Goal: Information Seeking & Learning: Find specific fact

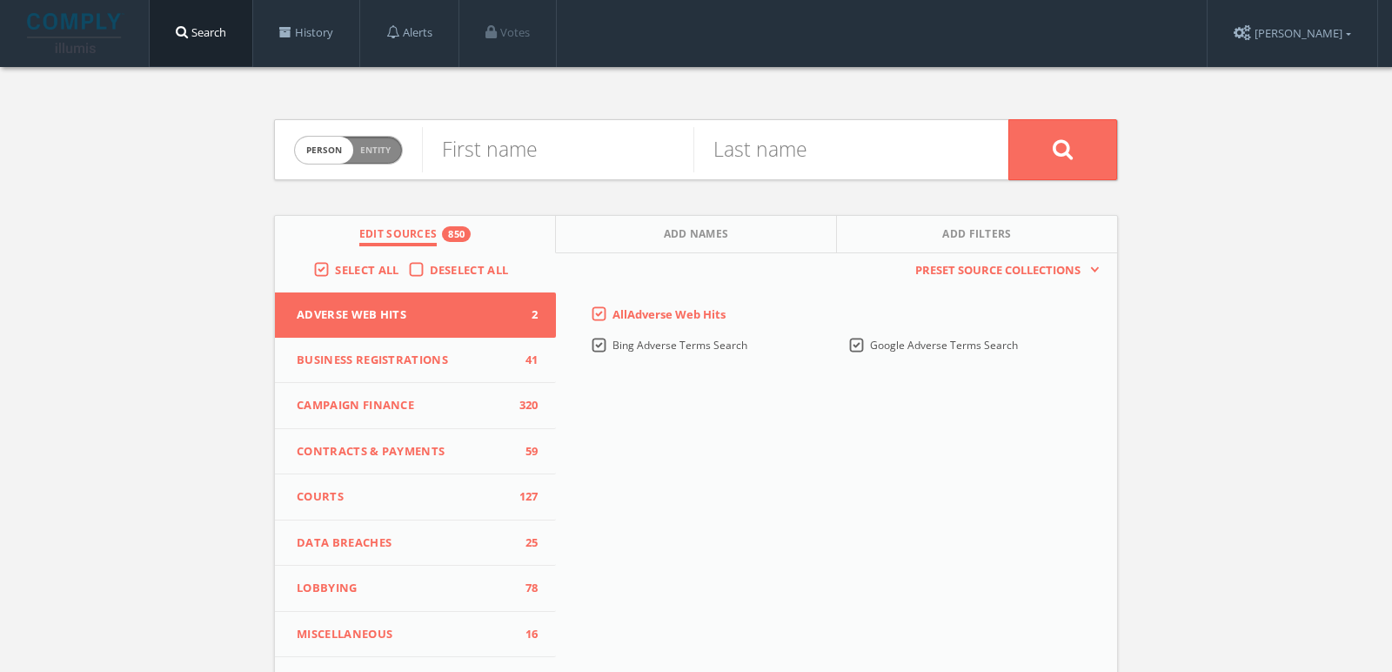
click at [360, 151] on span "Entity" at bounding box center [375, 150] width 30 height 13
checkbox input "true"
click at [472, 151] on input "text" at bounding box center [715, 149] width 586 height 45
paste input "[PERSON_NAME] Family Foundation"
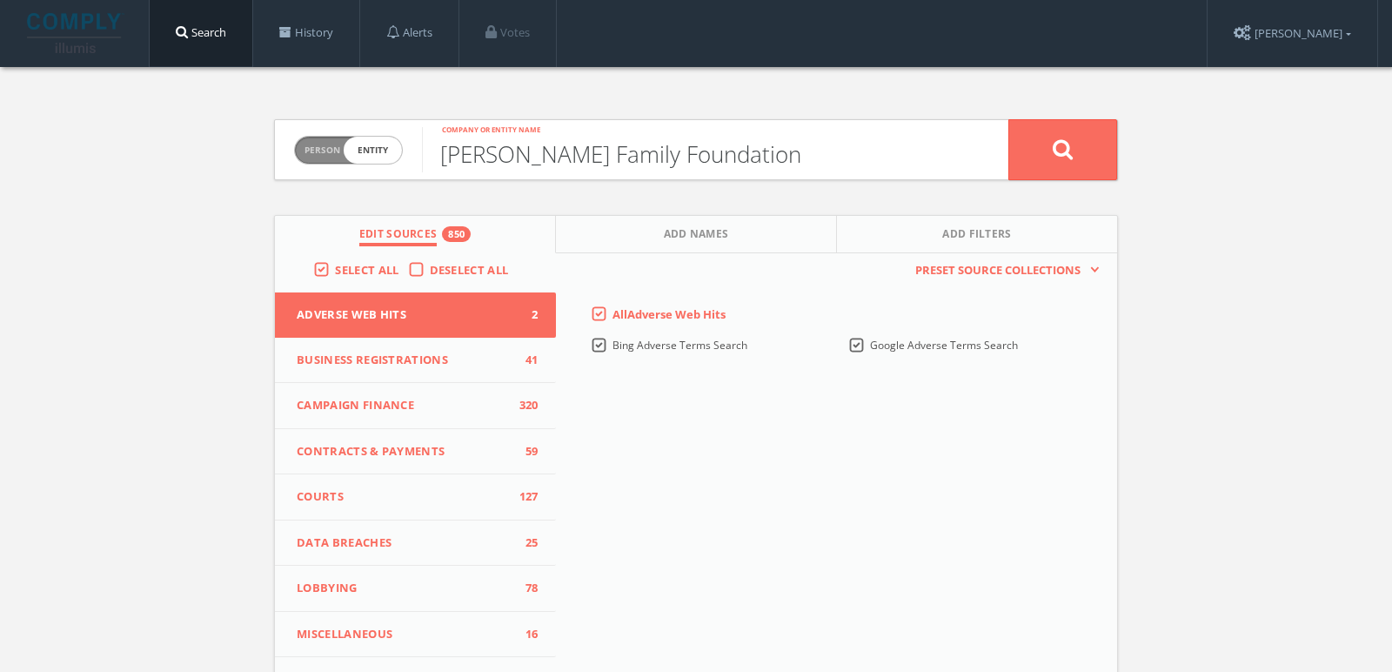
type input "[PERSON_NAME] Family Foundation"
click at [1093, 141] on button at bounding box center [1062, 149] width 109 height 61
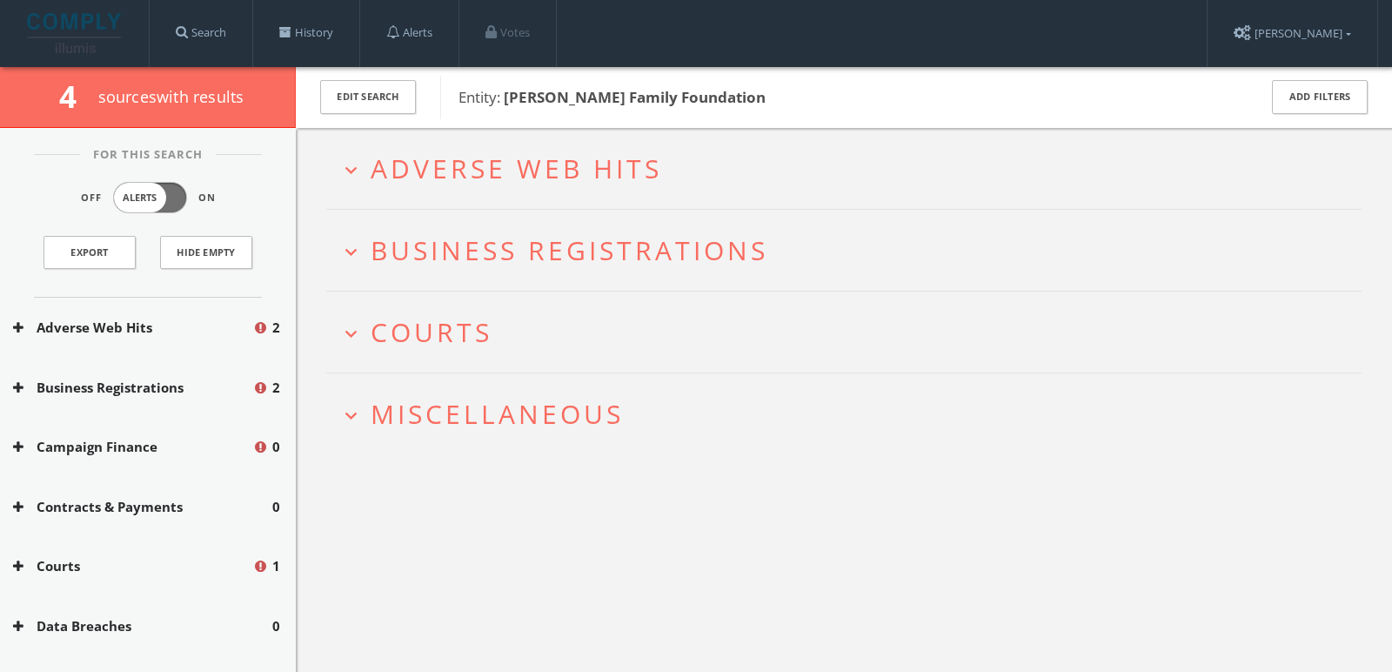
click at [604, 159] on span "Adverse Web Hits" at bounding box center [516, 169] width 291 height 36
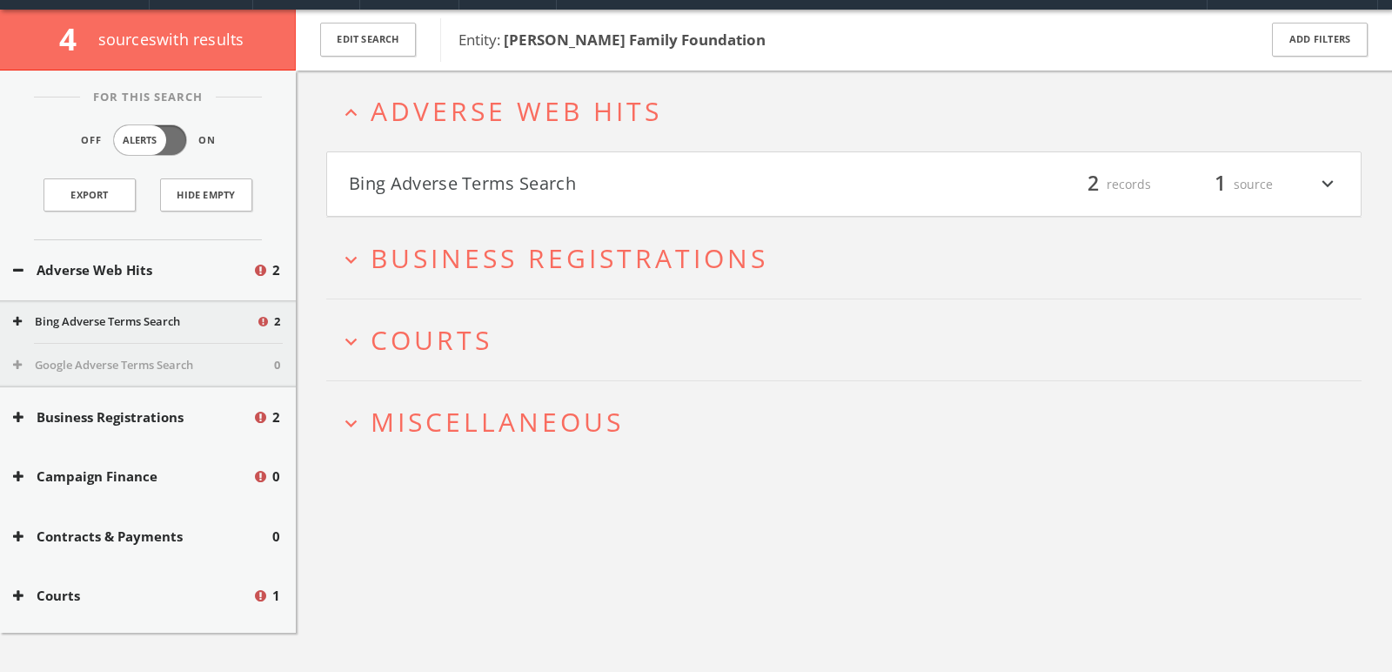
click at [604, 159] on h4 "Bing Adverse Terms Search filter_list 2 records 1 source expand_more" at bounding box center [844, 184] width 1034 height 64
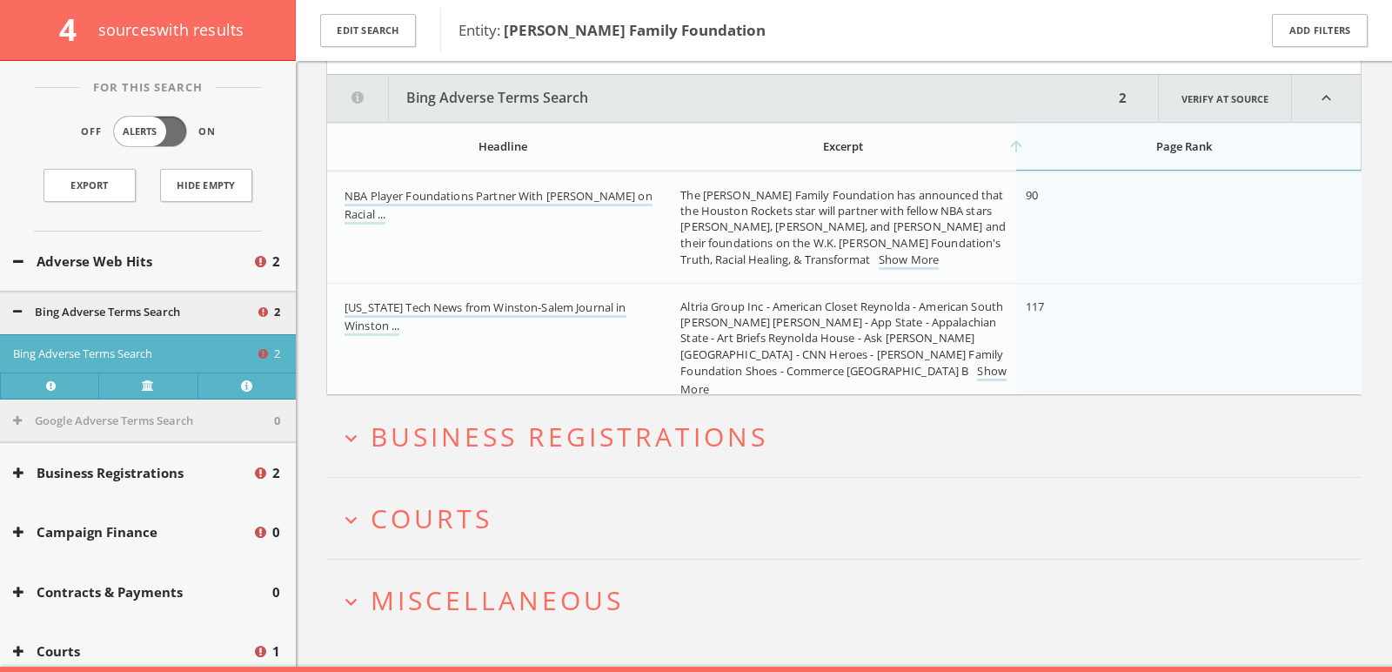
scroll to position [211, 0]
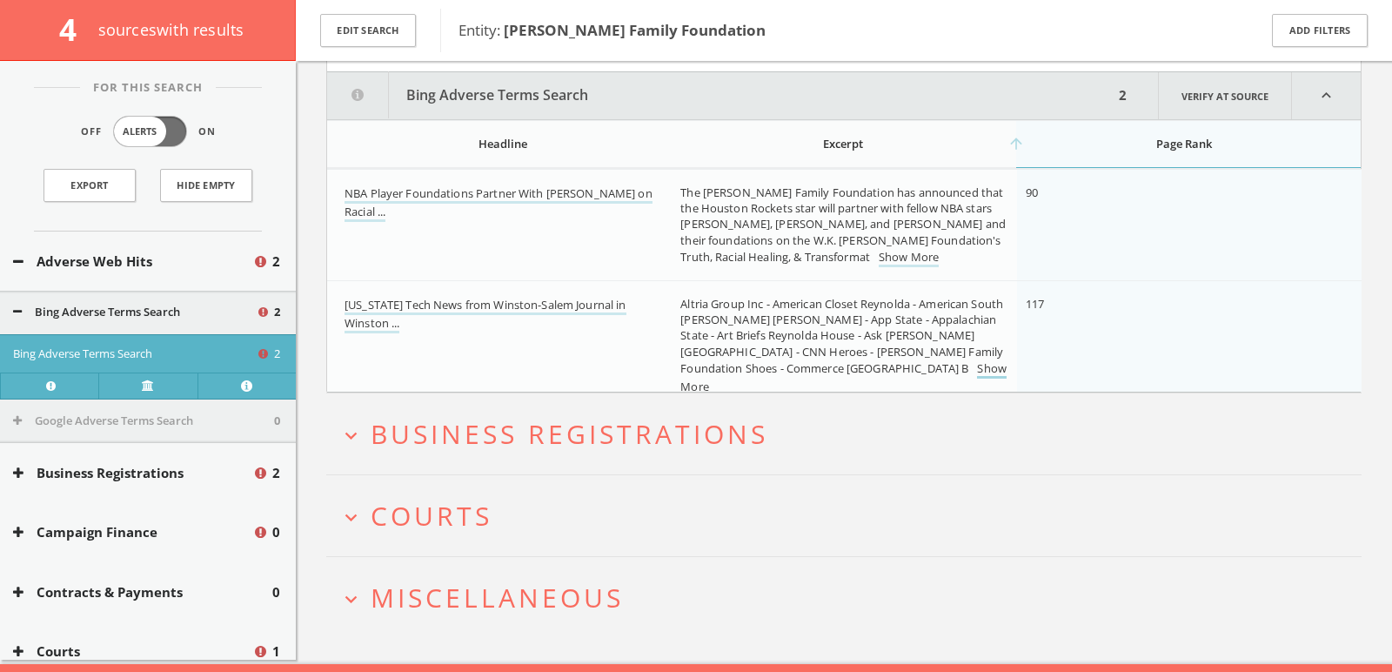
click at [797, 366] on link "Show More" at bounding box center [843, 378] width 326 height 37
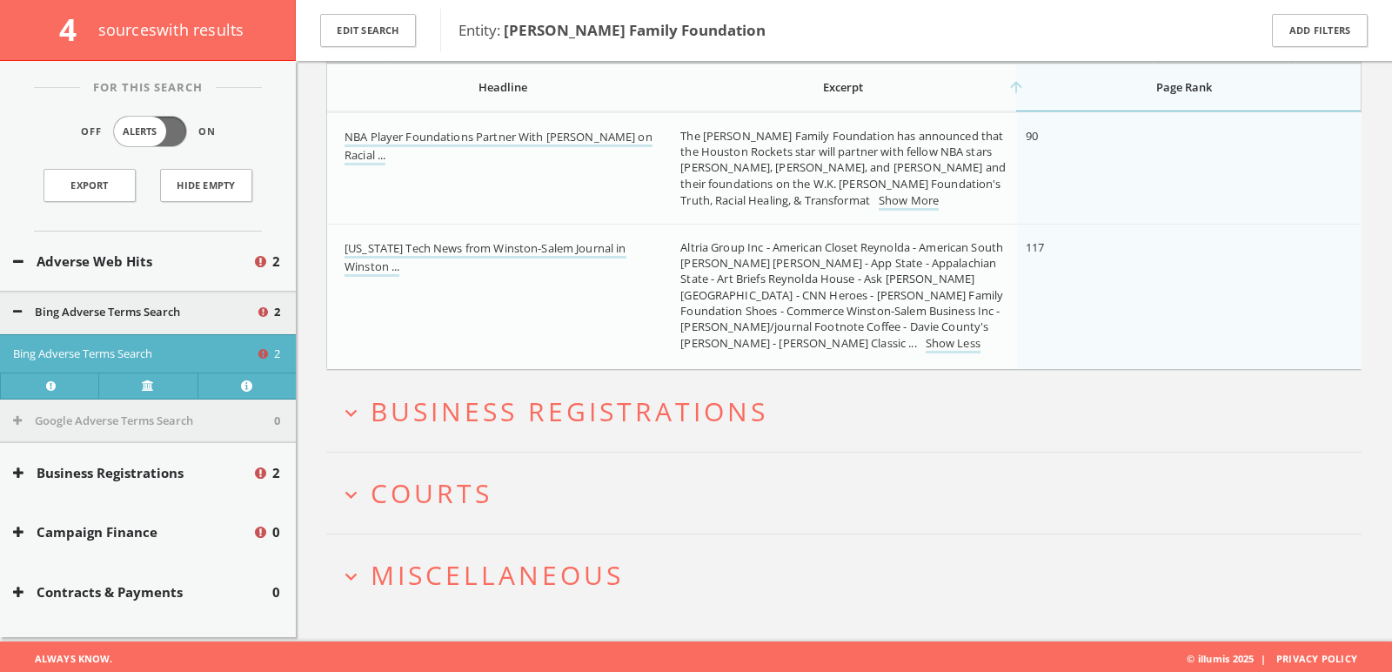
click at [681, 484] on button "expand_more Courts" at bounding box center [850, 492] width 1022 height 29
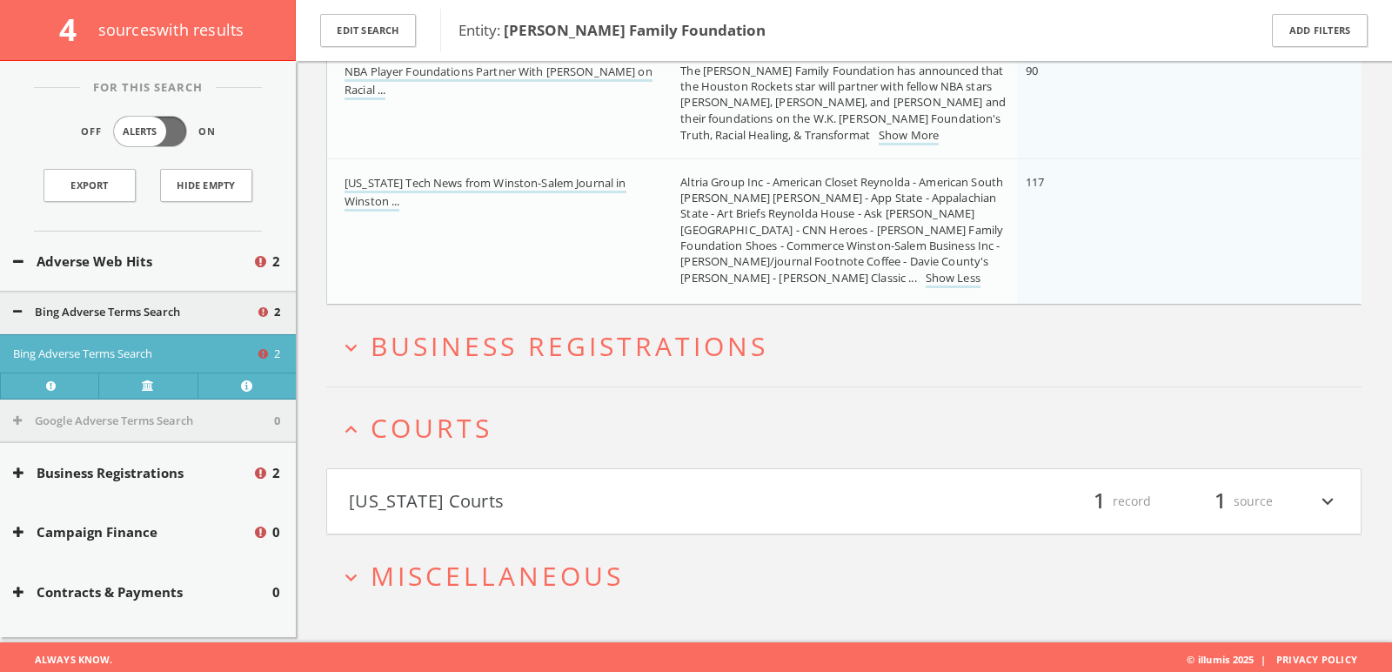
click at [681, 486] on button "[US_STATE] Courts" at bounding box center [596, 501] width 495 height 30
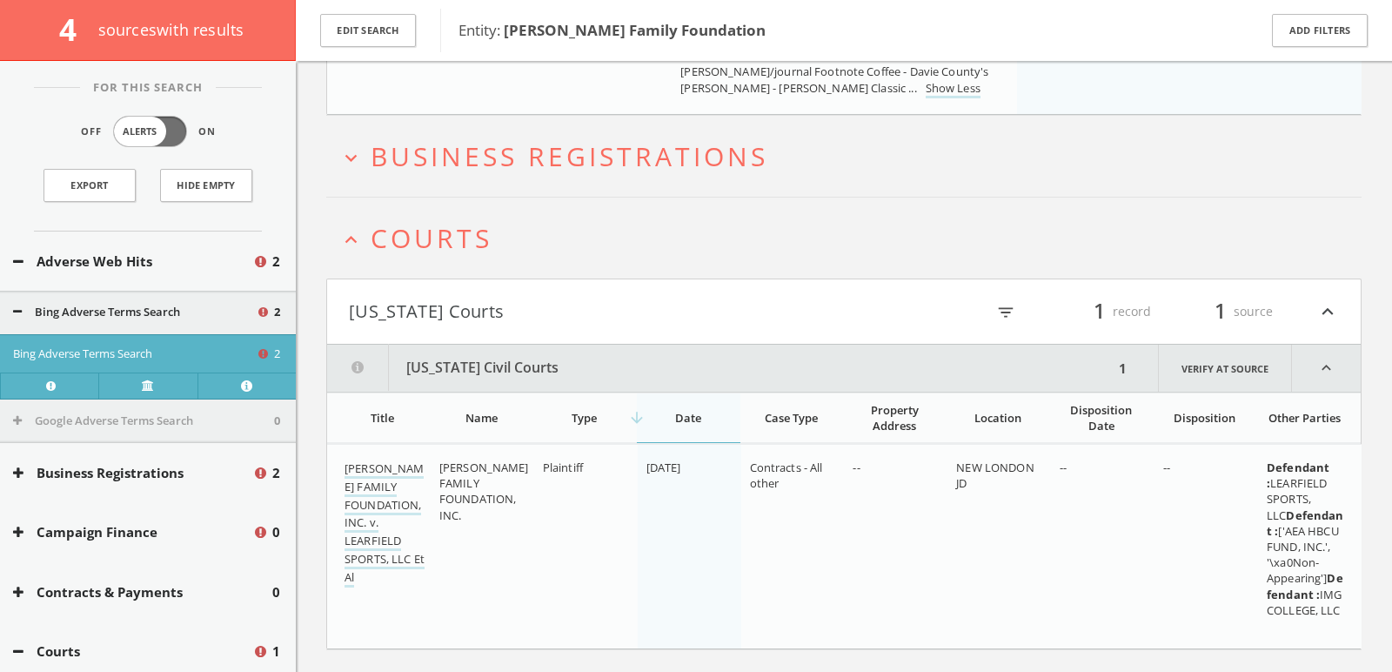
scroll to position [637, 0]
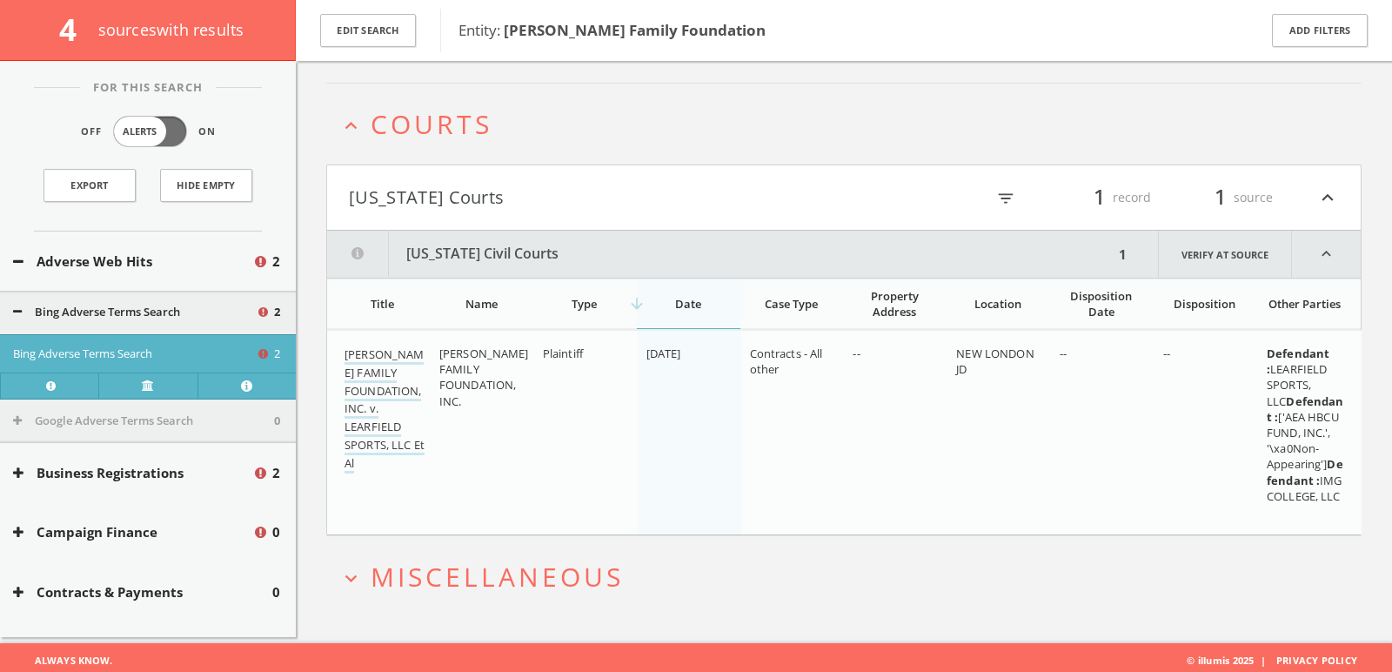
click at [610, 559] on span "Miscellaneous" at bounding box center [497, 577] width 253 height 36
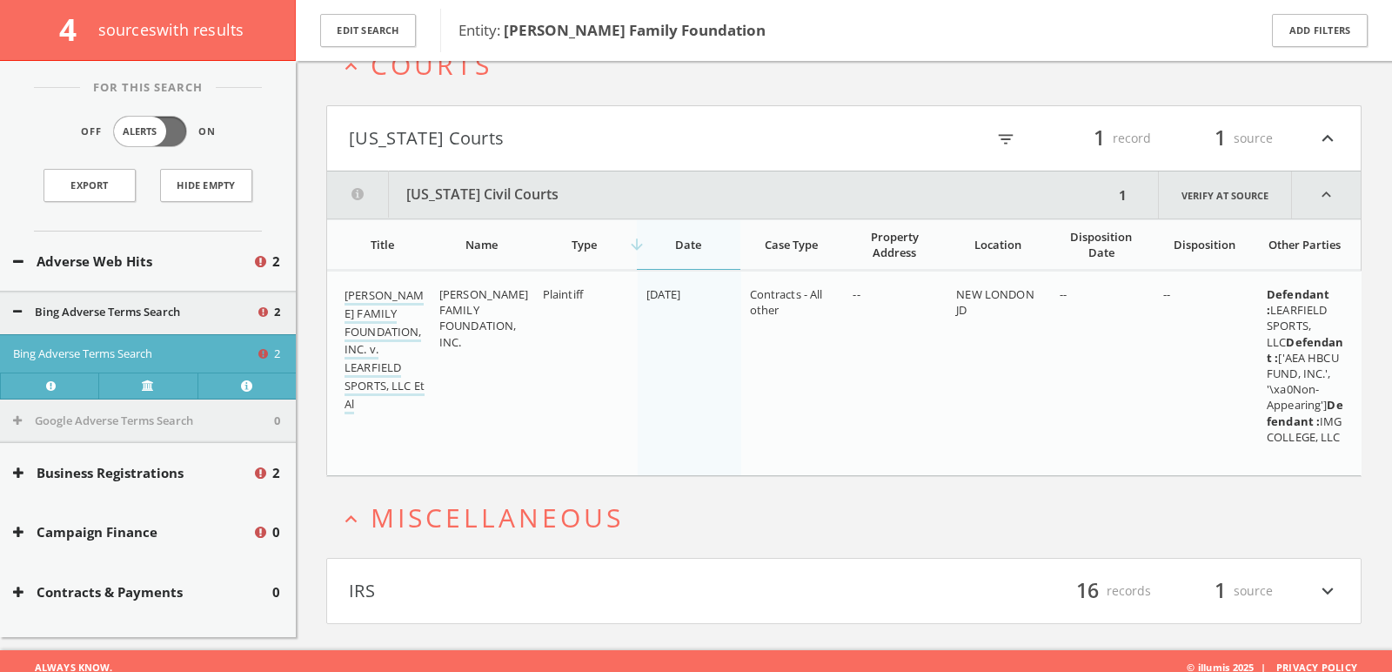
scroll to position [701, 0]
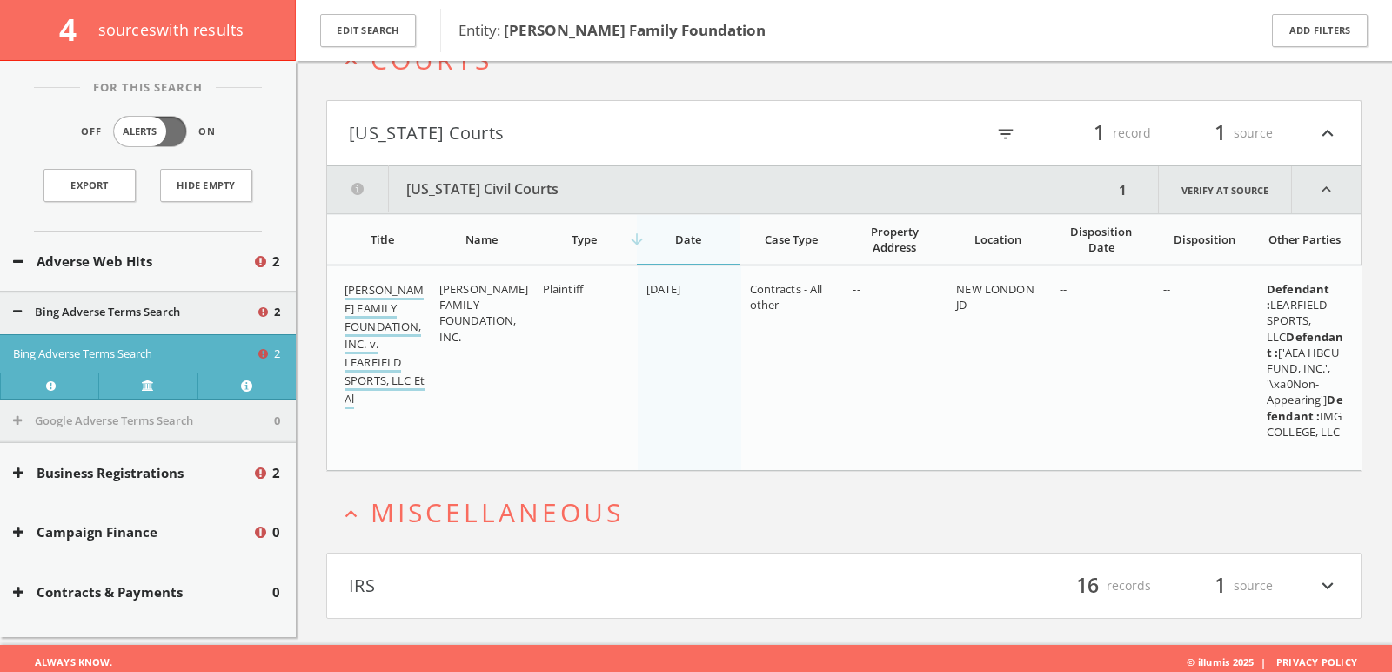
click at [391, 324] on link "[PERSON_NAME] FAMILY FOUNDATION, INC. v. LEARFIELD SPORTS, LLC Et Al" at bounding box center [385, 345] width 80 height 127
click at [1077, 585] on span "16" at bounding box center [1087, 585] width 38 height 30
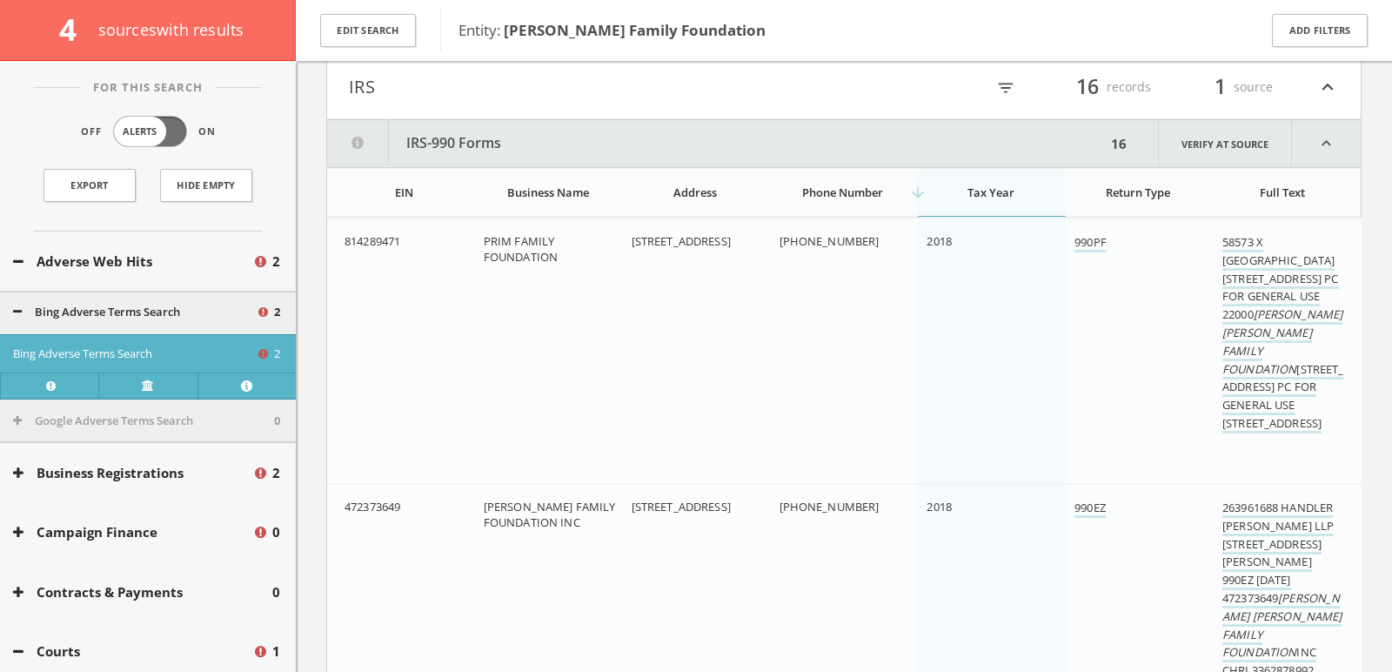
scroll to position [1251, 0]
